Goal: Information Seeking & Learning: Learn about a topic

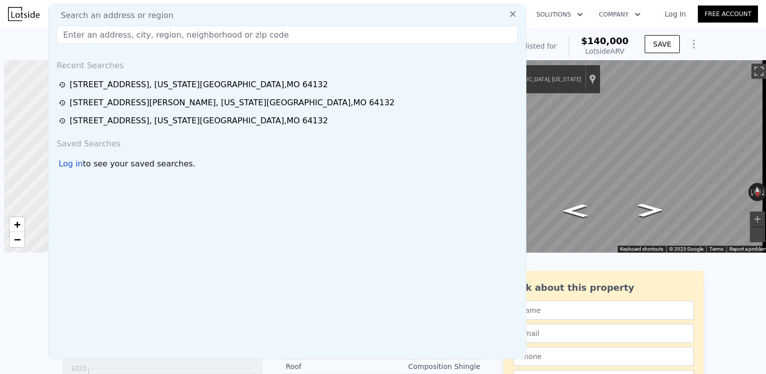
scroll to position [0, 4]
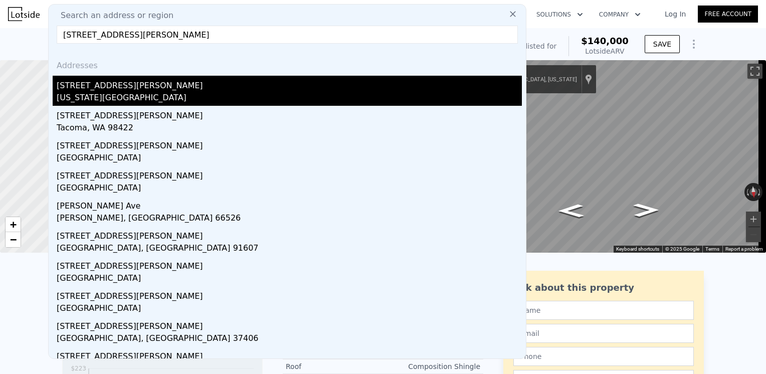
type input "[STREET_ADDRESS][PERSON_NAME]"
click at [89, 86] on div "[STREET_ADDRESS][PERSON_NAME]" at bounding box center [289, 84] width 465 height 16
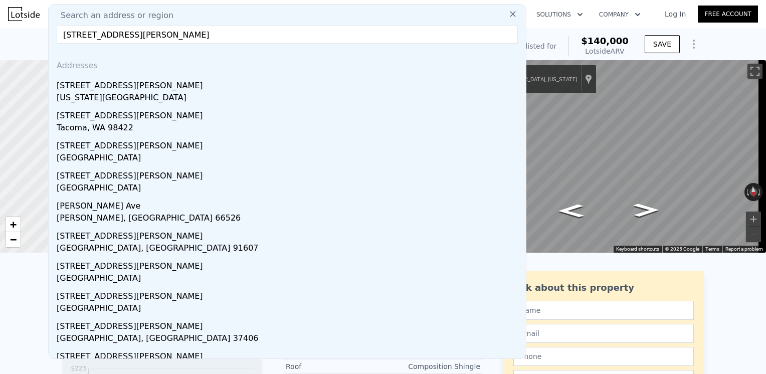
type input "3"
type input "1474"
type input "2417"
type input "4909"
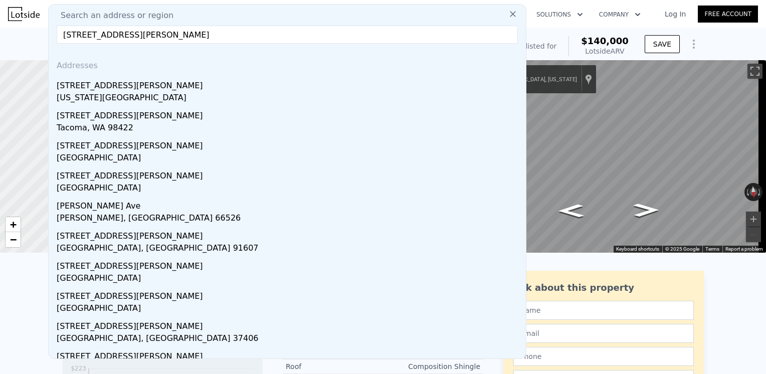
type input "9583"
type input "$ 234,000"
type input "5"
type input "$ 16,497"
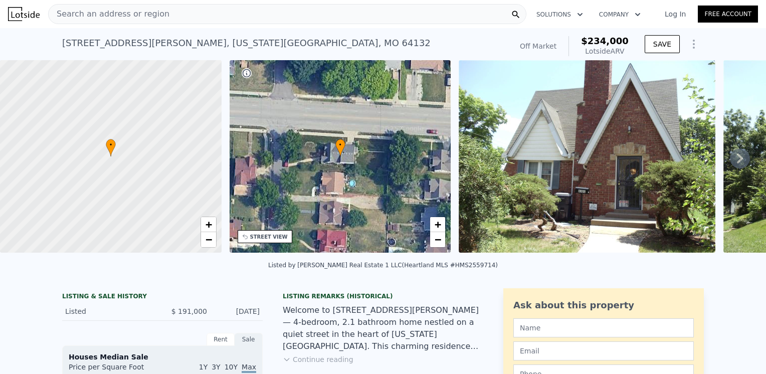
click at [604, 170] on img at bounding box center [587, 156] width 257 height 193
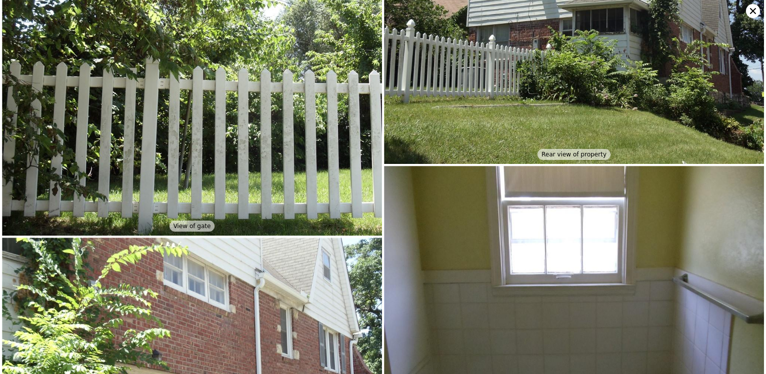
scroll to position [3198, 0]
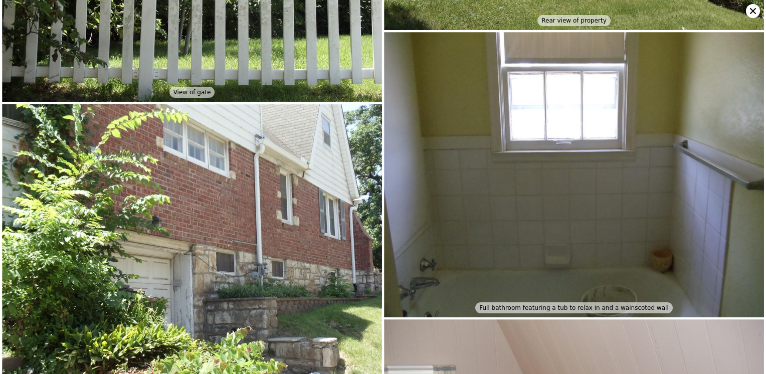
type input "3484.8"
type input "$ 242,000"
type input "$ 44,862"
checkbox input "false"
checkbox input "true"
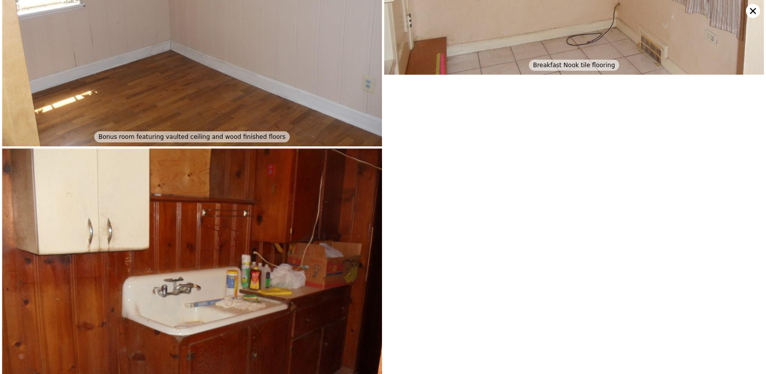
scroll to position [4030, 0]
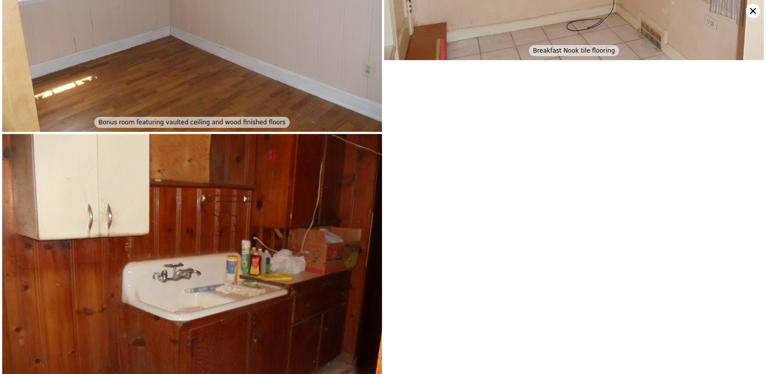
click at [750, 11] on icon at bounding box center [753, 11] width 14 height 14
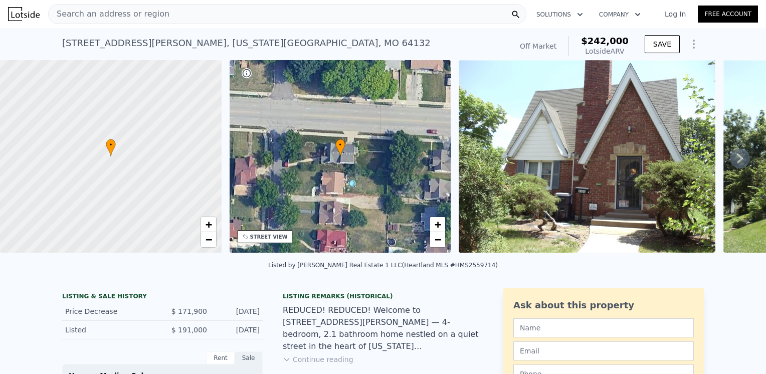
click at [152, 16] on span "Search an address or region" at bounding box center [109, 14] width 121 height 12
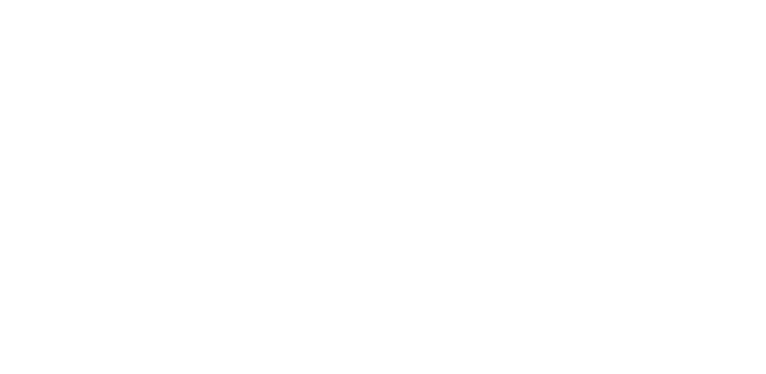
click at [161, 13] on div at bounding box center [383, 187] width 766 height 374
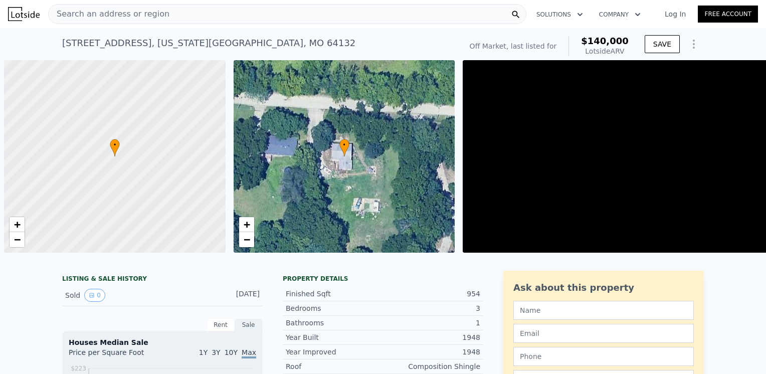
scroll to position [0, 4]
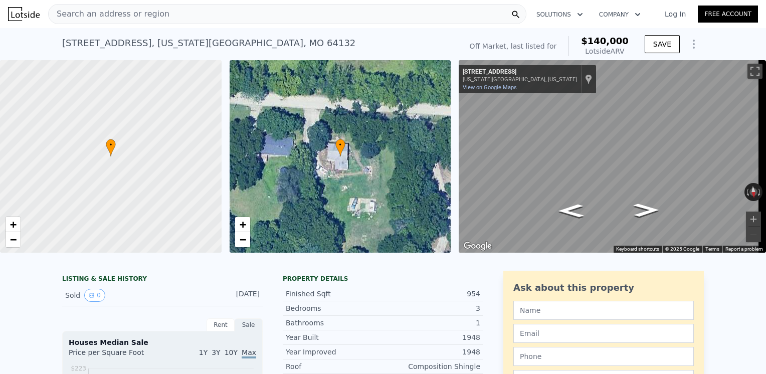
click at [159, 13] on div "Search an address or region" at bounding box center [287, 14] width 478 height 20
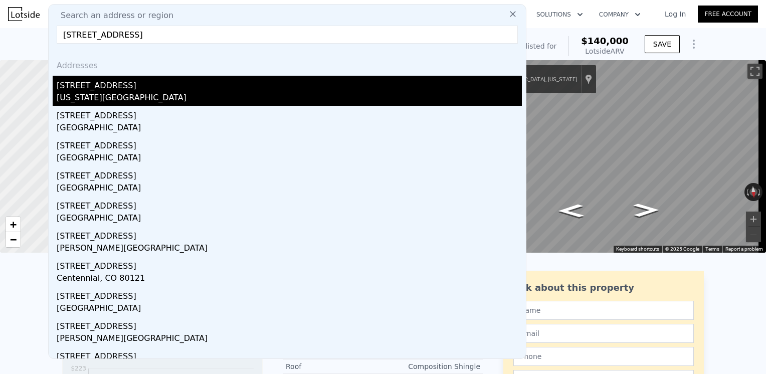
type input "[STREET_ADDRESS]"
click at [92, 96] on div "[US_STATE][GEOGRAPHIC_DATA]" at bounding box center [289, 99] width 465 height 14
type input "3"
type input "763"
type input "1350"
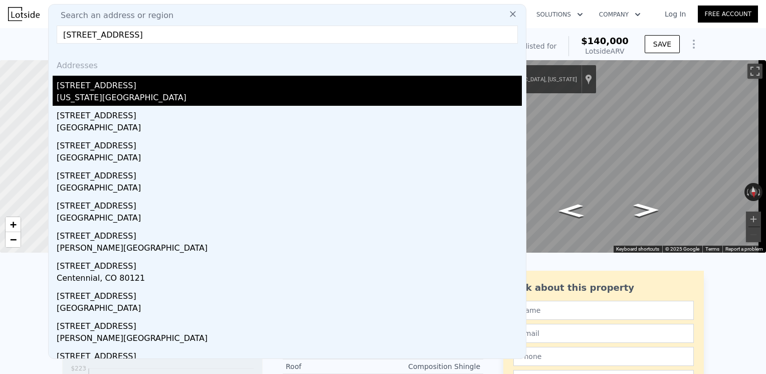
type input "5057"
type input "8712"
type input "$ 212,000"
type input "5"
type input "$ 23,366"
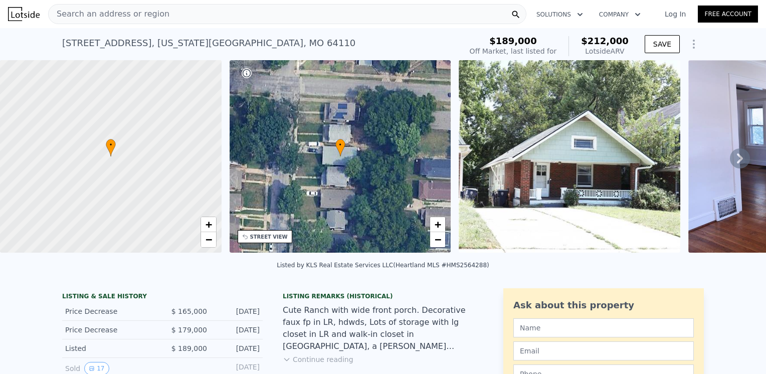
click at [582, 161] on img at bounding box center [570, 156] width 222 height 193
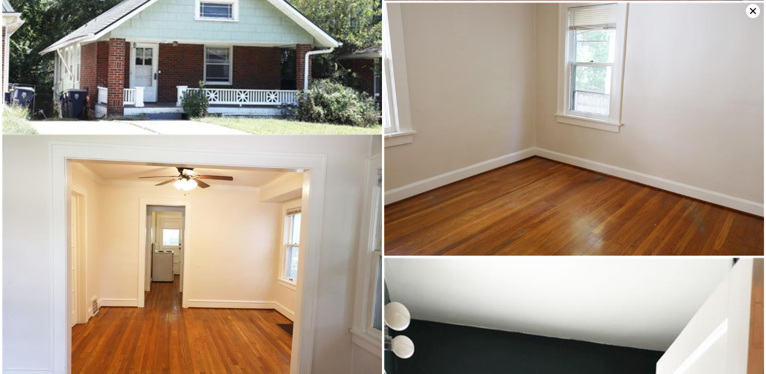
scroll to position [253, 0]
click at [750, 11] on icon at bounding box center [753, 11] width 14 height 14
